Goal: Transaction & Acquisition: Purchase product/service

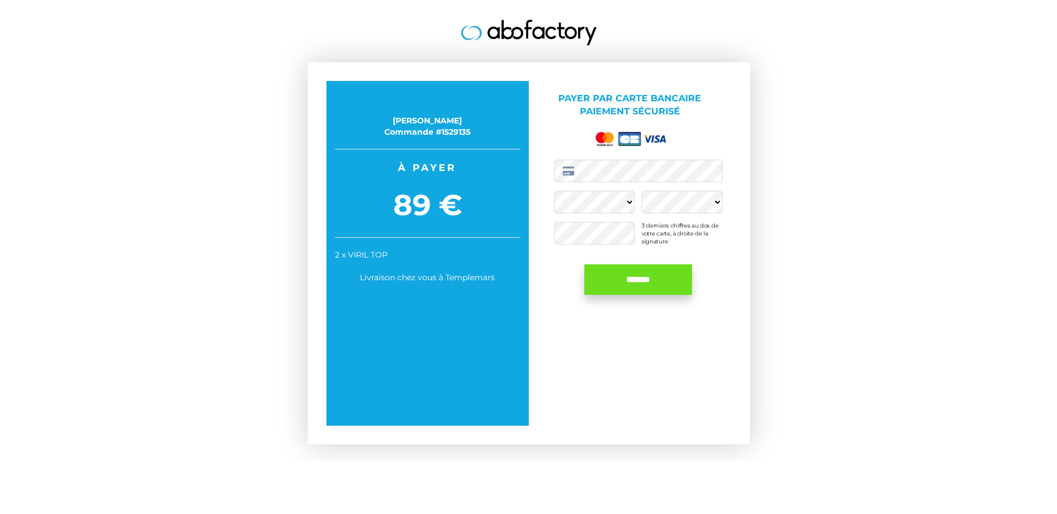
click at [496, 208] on div "[PERSON_NAME] Commande #1529135 Profitez de votre prix spécial maintenant ! À p…" at bounding box center [529, 253] width 442 height 382
click at [633, 278] on input "*******" at bounding box center [638, 280] width 108 height 31
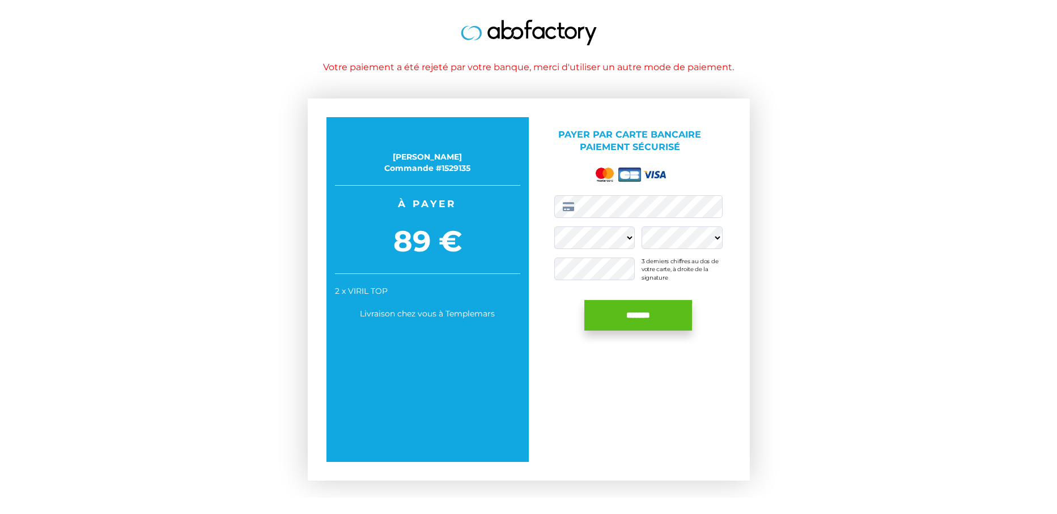
click at [641, 314] on input "*******" at bounding box center [638, 315] width 108 height 31
